Goal: Task Accomplishment & Management: Manage account settings

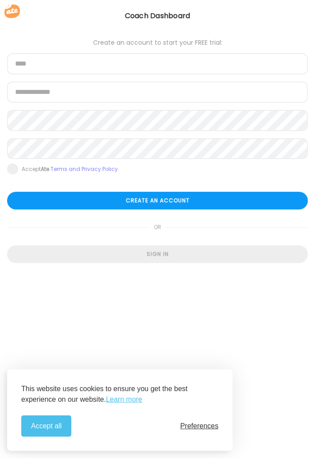
click at [197, 426] on span "Preferences" at bounding box center [199, 426] width 38 height 8
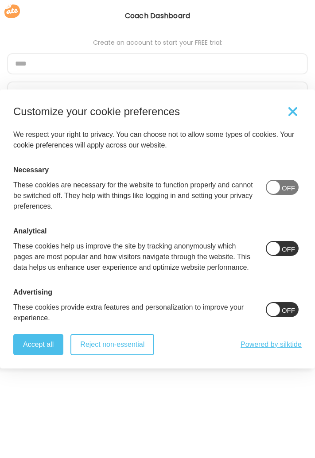
click at [115, 341] on button "Reject non-essential" at bounding box center [112, 344] width 84 height 21
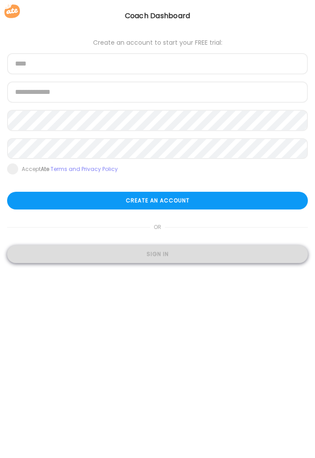
click at [142, 257] on div "Sign in" at bounding box center [157, 254] width 301 height 18
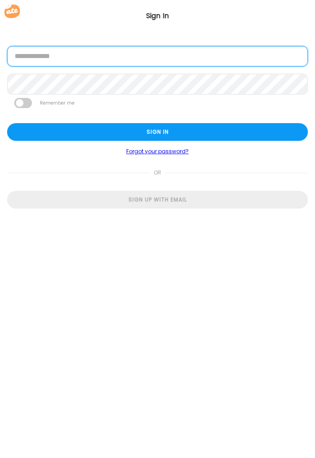
click at [20, 60] on input "email" at bounding box center [157, 56] width 301 height 20
type input "**********"
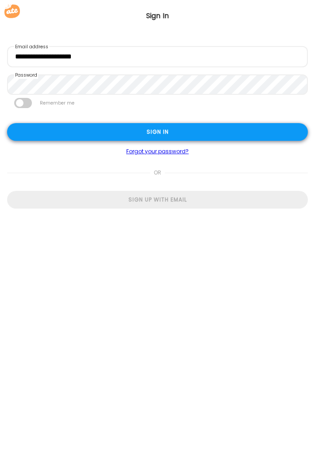
click at [113, 131] on div "Sign in" at bounding box center [157, 132] width 301 height 18
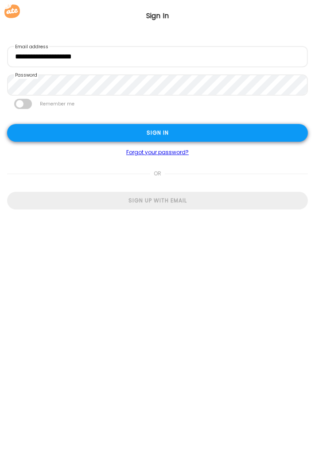
type input "**********"
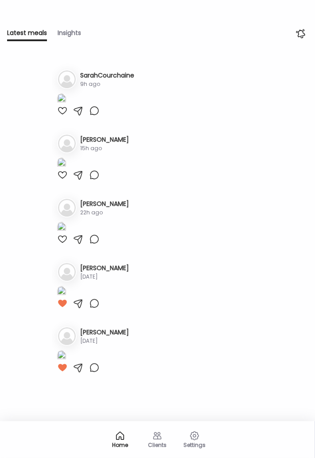
click at [66, 116] on div at bounding box center [62, 110] width 11 height 11
click at [64, 180] on div at bounding box center [62, 175] width 11 height 11
click at [60, 244] on div at bounding box center [62, 239] width 11 height 11
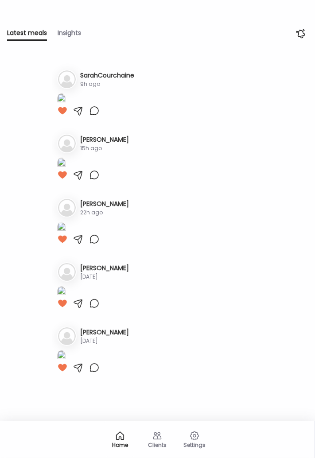
click at [160, 443] on div "Clients" at bounding box center [157, 445] width 32 height 6
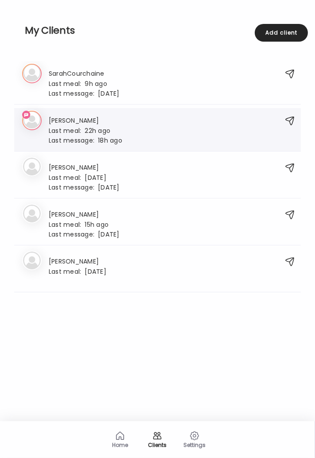
click at [287, 120] on div at bounding box center [290, 120] width 11 height 11
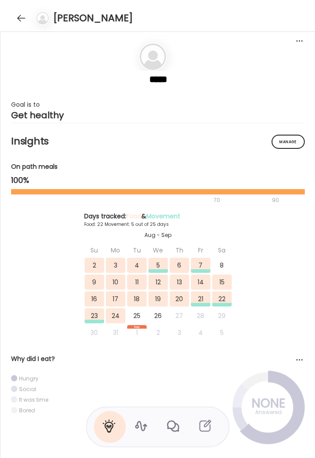
scroll to position [420, 0]
click at [175, 427] on icon at bounding box center [173, 426] width 12 height 12
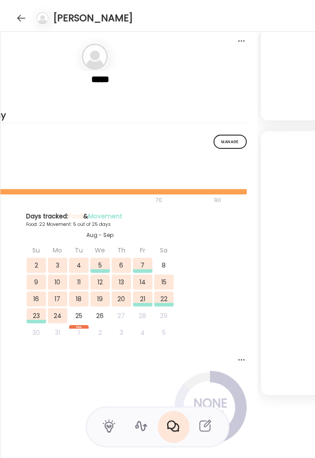
scroll to position [0, 630]
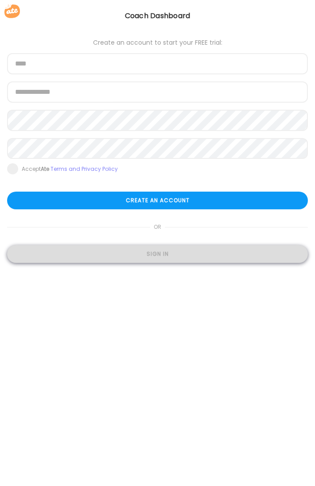
click at [156, 256] on div "Sign in" at bounding box center [157, 254] width 301 height 18
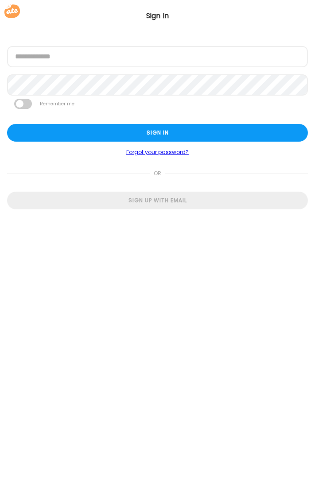
click at [31, 107] on label at bounding box center [23, 104] width 18 height 10
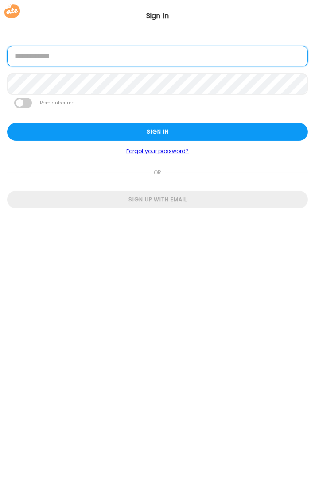
click at [28, 59] on input "email" at bounding box center [157, 56] width 301 height 20
type input "**********"
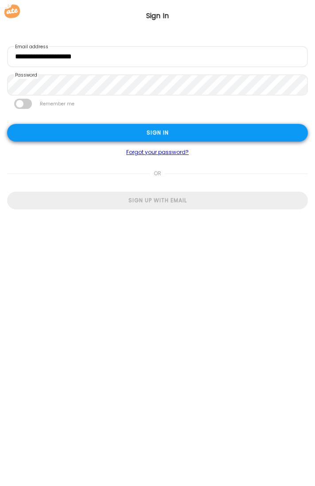
click at [40, 132] on div "Sign in" at bounding box center [157, 133] width 301 height 18
type input "**********"
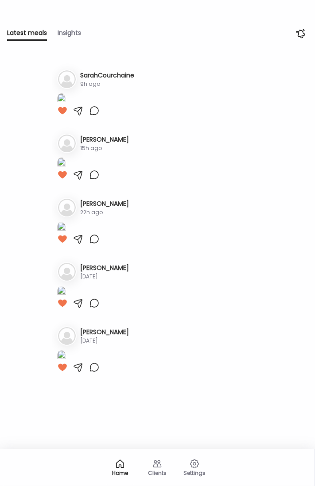
click at [75, 33] on div "Insights" at bounding box center [69, 34] width 23 height 13
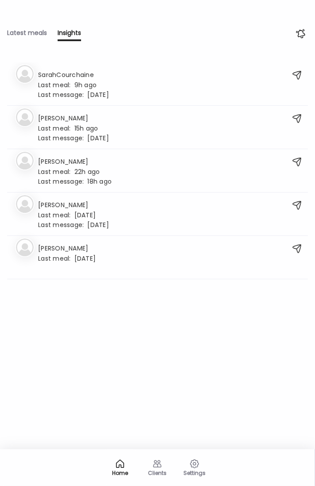
click at [119, 466] on icon at bounding box center [120, 464] width 8 height 8
click at [122, 469] on icon at bounding box center [120, 464] width 11 height 11
click at [158, 470] on div "Clients" at bounding box center [157, 473] width 32 height 6
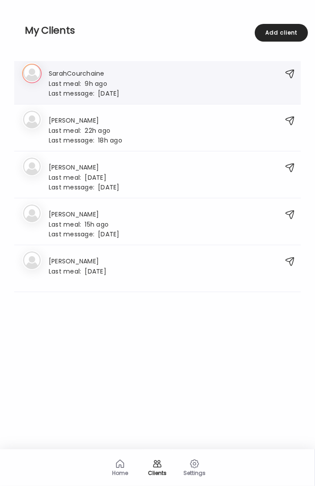
click at [36, 75] on icon at bounding box center [31, 73] width 19 height 19
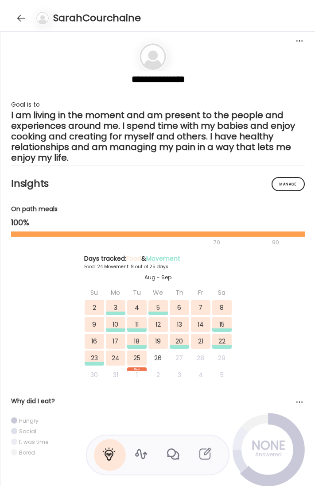
scroll to position [4744, 0]
click at [22, 19] on div at bounding box center [21, 18] width 14 height 14
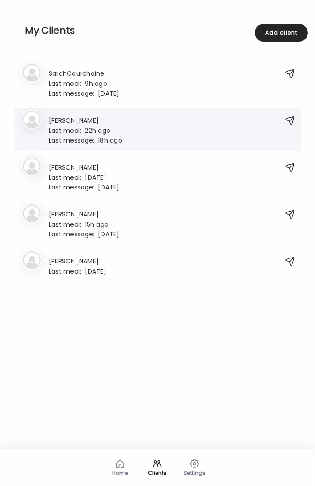
click at [33, 124] on icon at bounding box center [31, 120] width 19 height 19
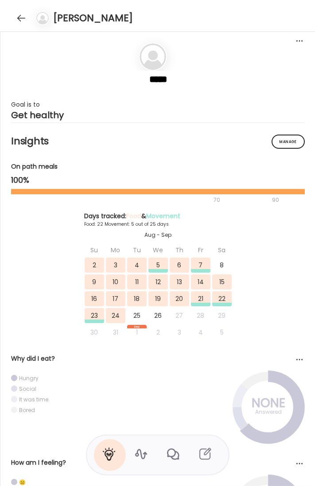
scroll to position [84, 0]
click at [17, 19] on div at bounding box center [21, 18] width 14 height 14
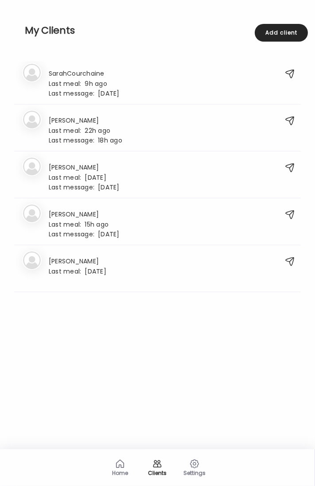
scroll to position [0, 0]
click at [37, 172] on icon at bounding box center [31, 167] width 19 height 19
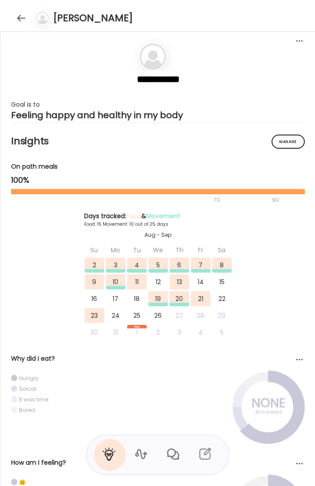
scroll to position [9129, 0]
click at [20, 20] on div at bounding box center [21, 18] width 14 height 14
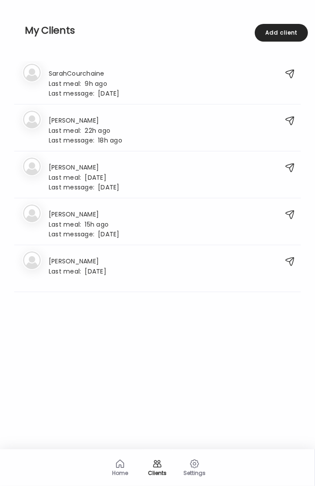
scroll to position [0, 0]
click at [34, 222] on icon at bounding box center [31, 214] width 19 height 19
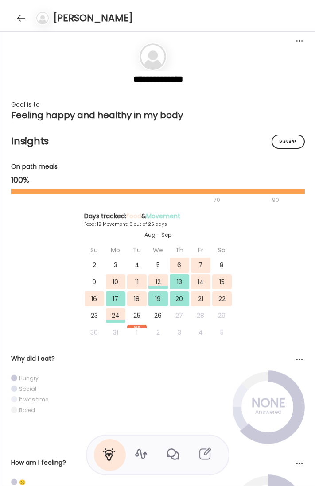
scroll to position [4, 0]
click at [20, 18] on div at bounding box center [21, 18] width 14 height 14
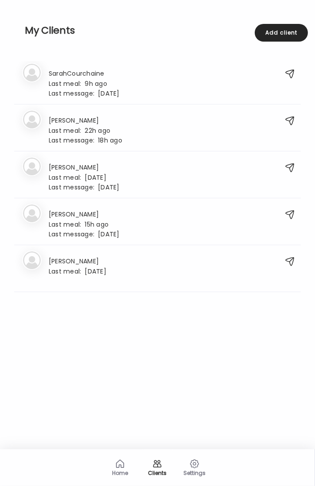
scroll to position [0, 0]
